Goal: Task Accomplishment & Management: Manage account settings

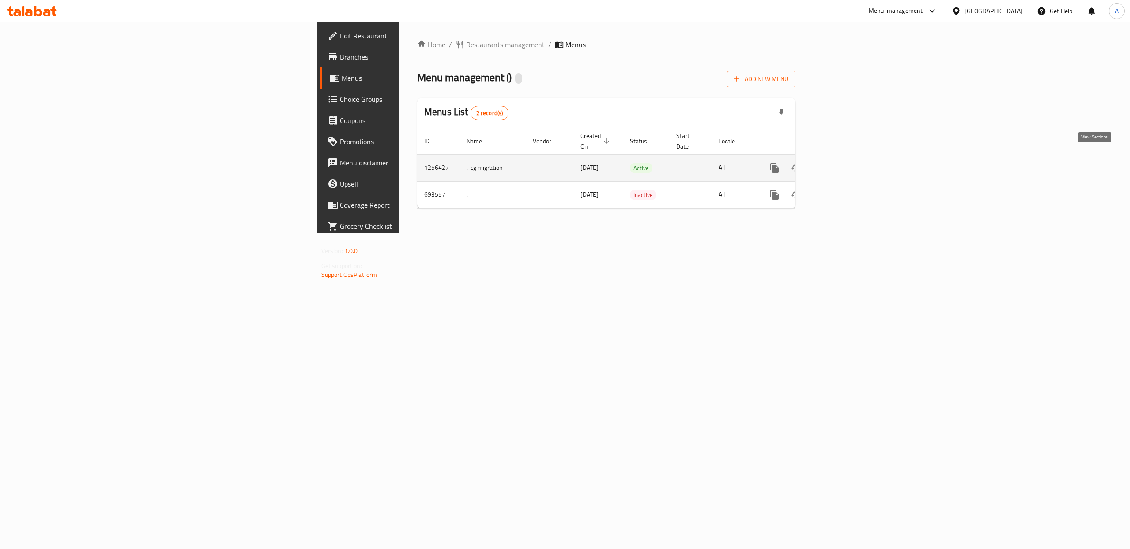
click at [843, 163] on icon "enhanced table" at bounding box center [838, 168] width 11 height 11
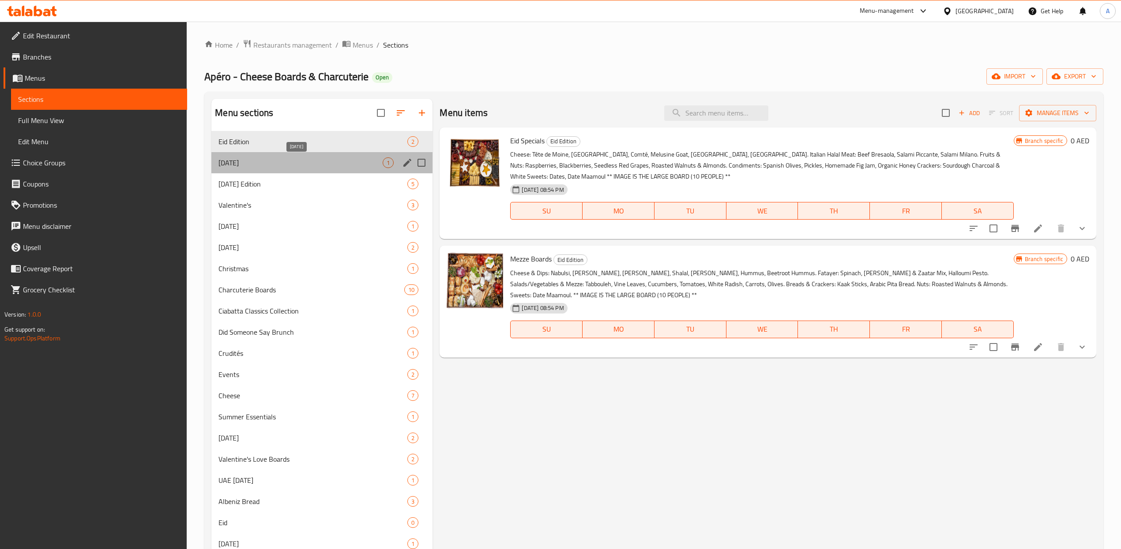
click at [371, 163] on span "[DATE]" at bounding box center [300, 163] width 164 height 11
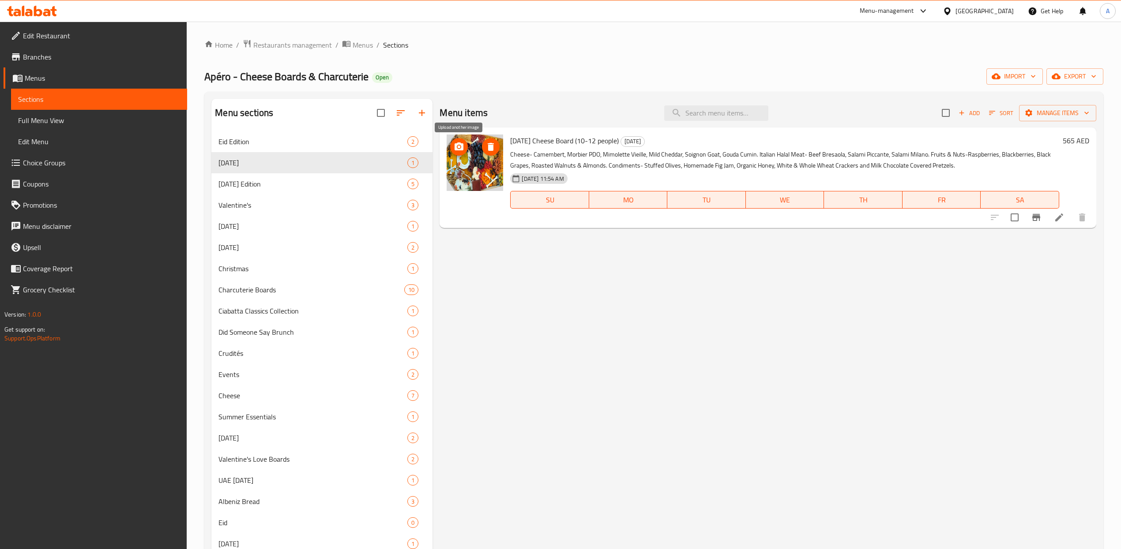
click at [465, 146] on span "upload picture" at bounding box center [459, 147] width 18 height 11
click at [469, 139] on img at bounding box center [475, 163] width 56 height 56
click at [463, 143] on icon "upload picture" at bounding box center [459, 147] width 11 height 11
click at [398, 115] on icon "button" at bounding box center [400, 113] width 7 height 4
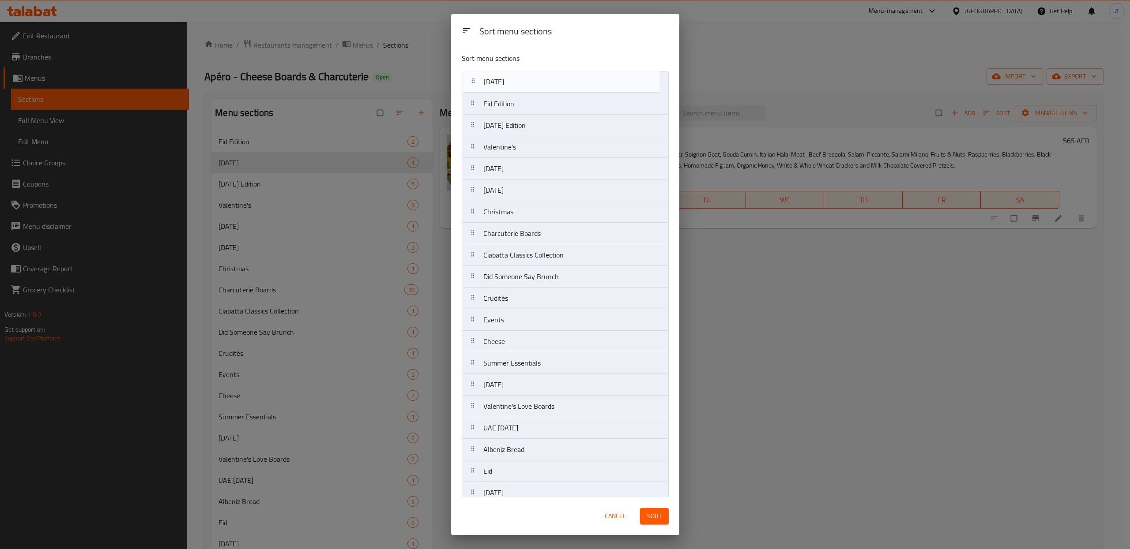
drag, startPoint x: 473, startPoint y: 105, endPoint x: 473, endPoint y: 79, distance: 26.0
click at [473, 79] on nav "Eid Edition Halloween Ramadan Edition Valentine's New Year's Eve Halloween Chri…" at bounding box center [565, 385] width 207 height 628
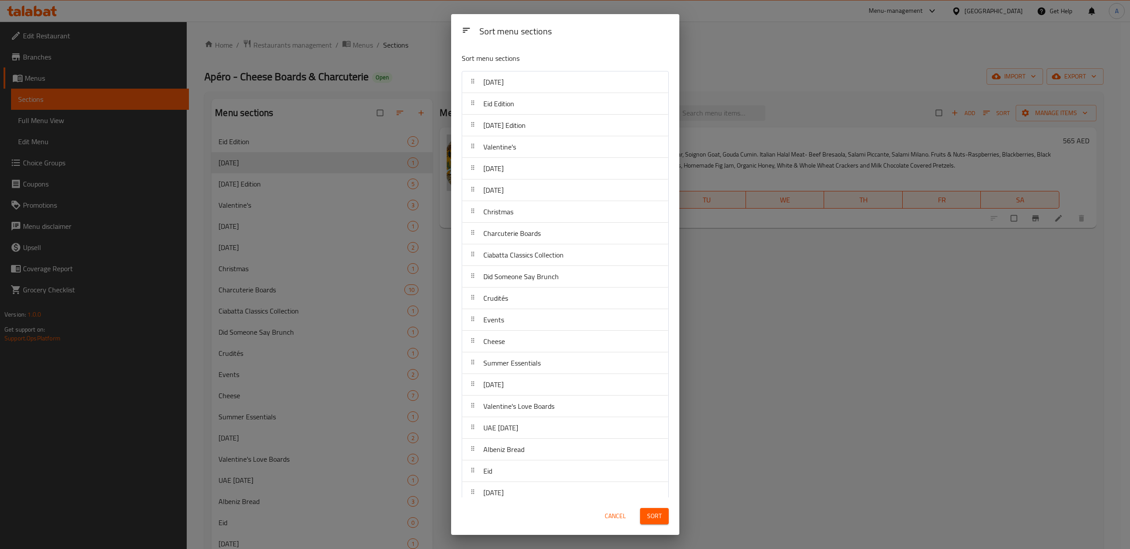
click at [664, 517] on button "Sort" at bounding box center [654, 516] width 29 height 16
